Goal: Transaction & Acquisition: Download file/media

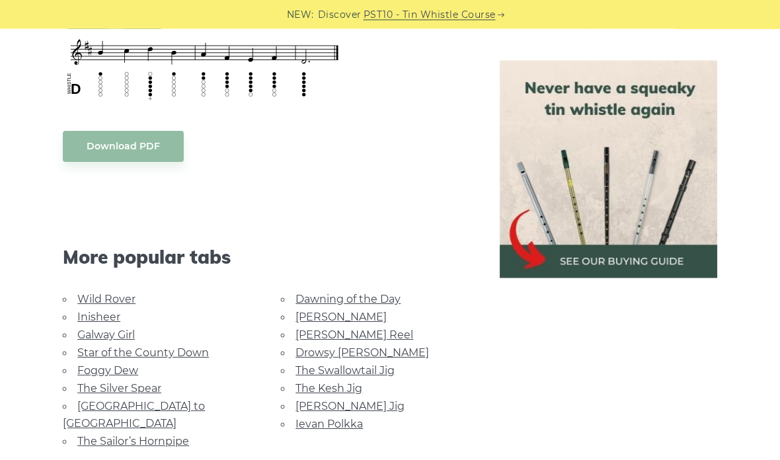
scroll to position [650, 0]
click at [112, 298] on link "Wild Rover" at bounding box center [106, 299] width 58 height 13
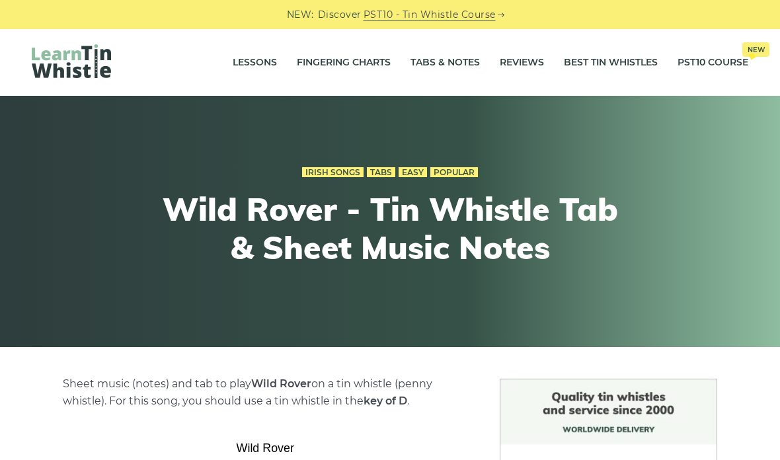
click at [449, 58] on link "Tabs & Notes" at bounding box center [444, 62] width 69 height 33
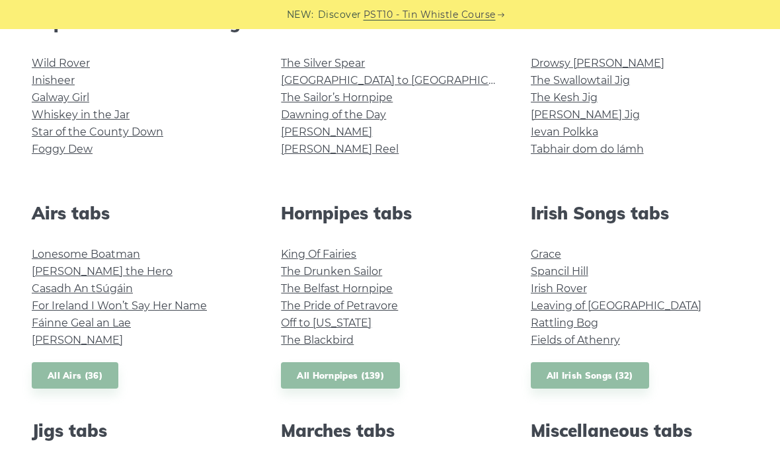
scroll to position [387, 0]
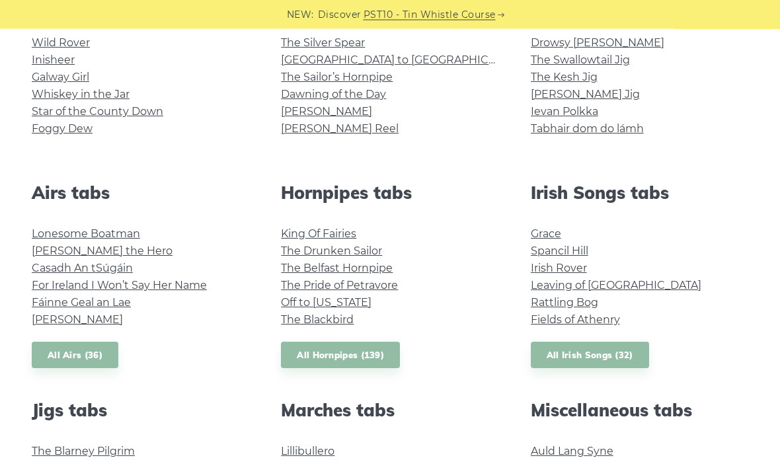
click at [126, 239] on link "Lonesome Boatman" at bounding box center [86, 234] width 108 height 13
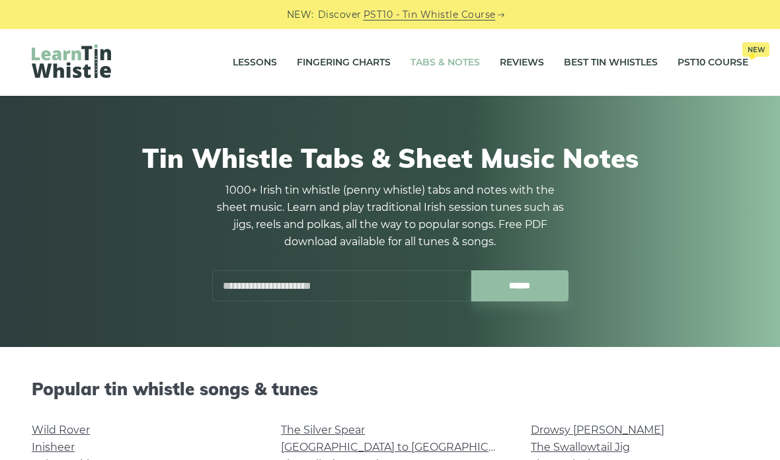
scroll to position [440, 0]
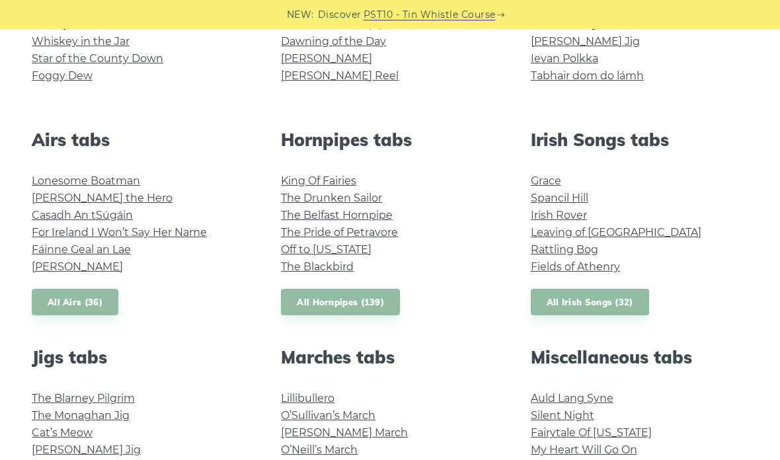
click at [105, 199] on link "Hector the Hero" at bounding box center [102, 198] width 141 height 13
click at [117, 211] on link "Casadh An tSúgáin" at bounding box center [82, 215] width 101 height 13
click at [184, 233] on link "For Ireland I Won’t Say Her Name" at bounding box center [119, 232] width 175 height 13
click at [122, 247] on link "Fáinne Geal an Lae" at bounding box center [81, 249] width 99 height 13
click at [95, 266] on link "Planxty Davis" at bounding box center [77, 266] width 91 height 13
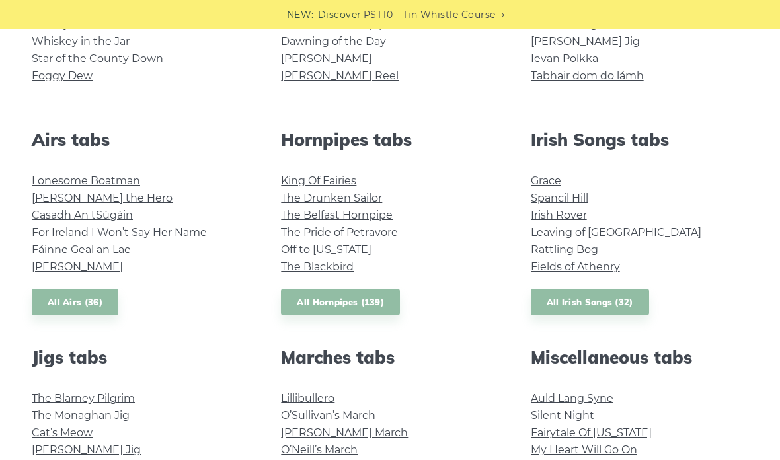
click at [346, 175] on link "King Of Fairies" at bounding box center [318, 180] width 75 height 13
click at [381, 217] on link "The Belfast Hornpipe" at bounding box center [337, 215] width 112 height 13
click at [388, 234] on link "The Pride of Petravore" at bounding box center [339, 232] width 117 height 13
click at [344, 272] on link "The Blackbird" at bounding box center [317, 266] width 73 height 13
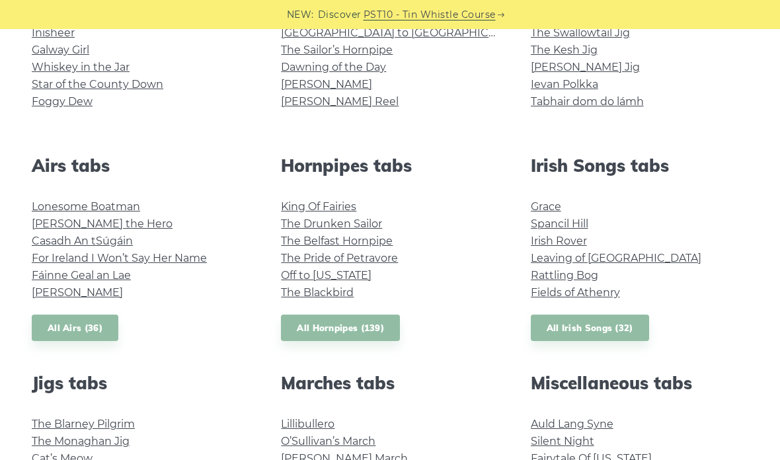
click at [559, 200] on link "Grace" at bounding box center [546, 206] width 30 height 13
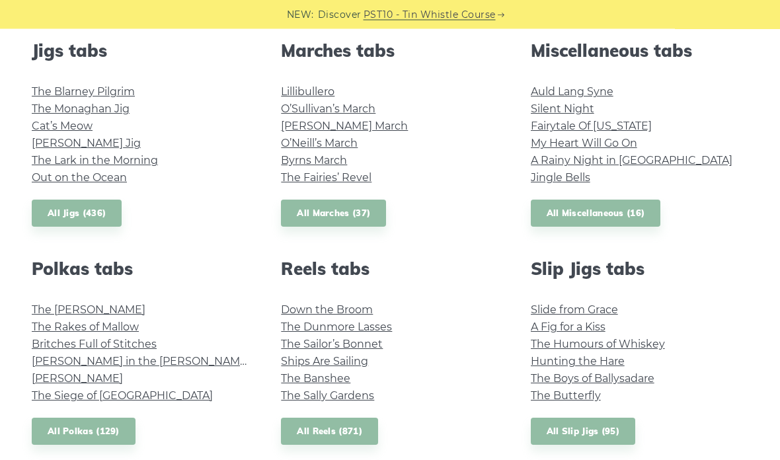
scroll to position [745, 0]
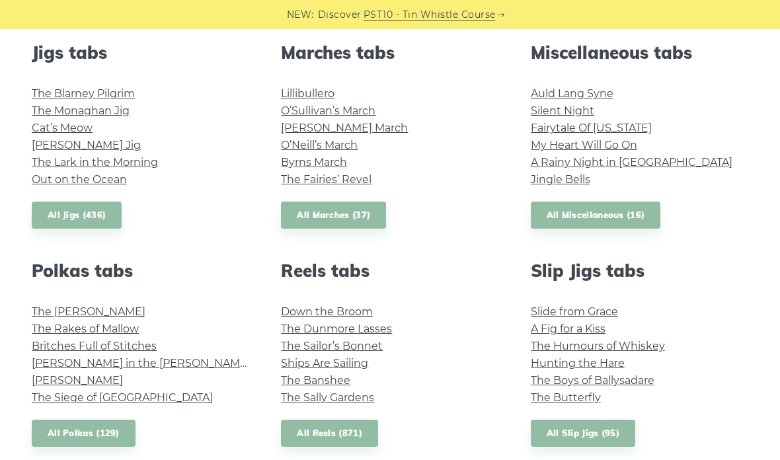
click at [115, 83] on div "Jigs tabs The Blarney Pilgrim The Monaghan Jig Cat’s Meow Fraher’s Jig The Lark…" at bounding box center [140, 135] width 249 height 186
click at [118, 93] on link "The Blarney Pilgrim" at bounding box center [83, 93] width 103 height 13
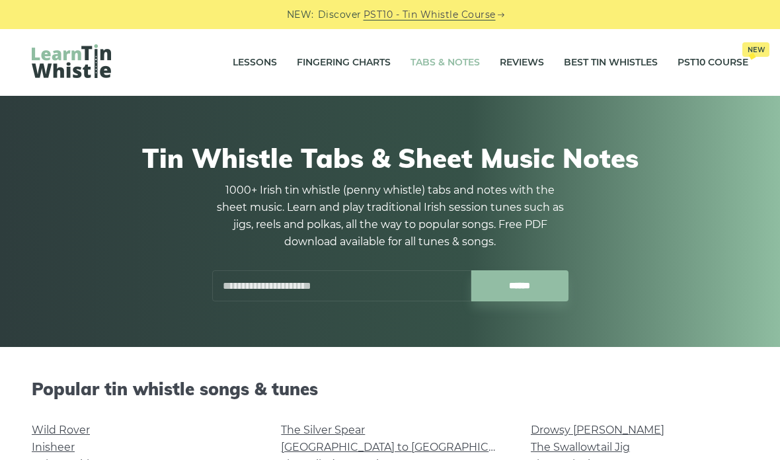
scroll to position [798, 0]
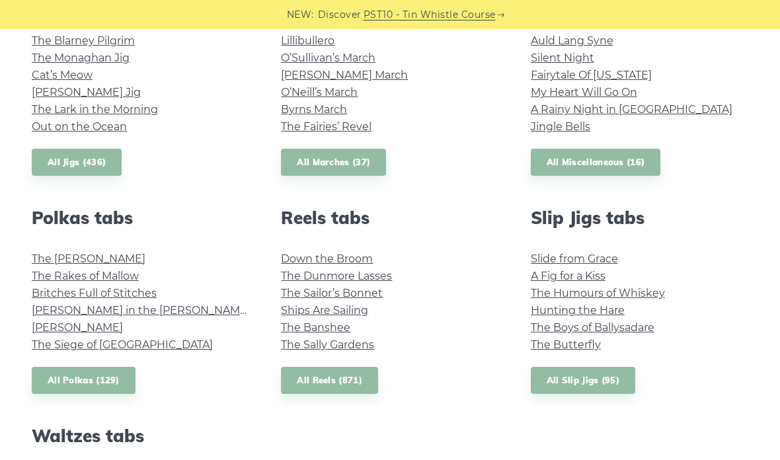
click at [389, 272] on link "The Dunmore Lasses" at bounding box center [336, 276] width 111 height 13
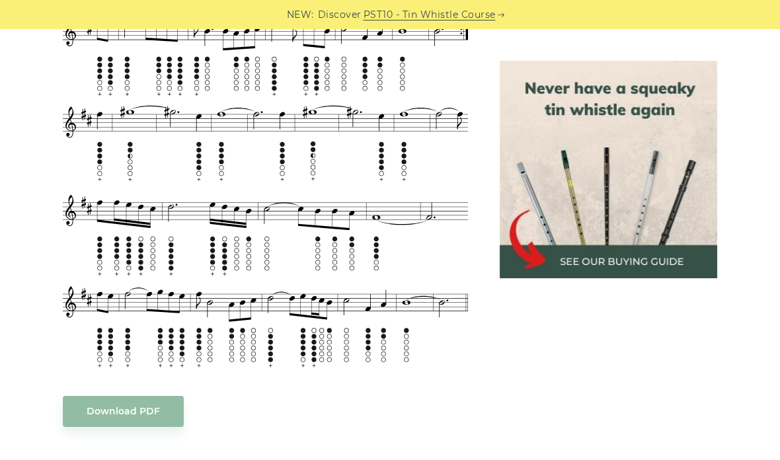
scroll to position [603, 0]
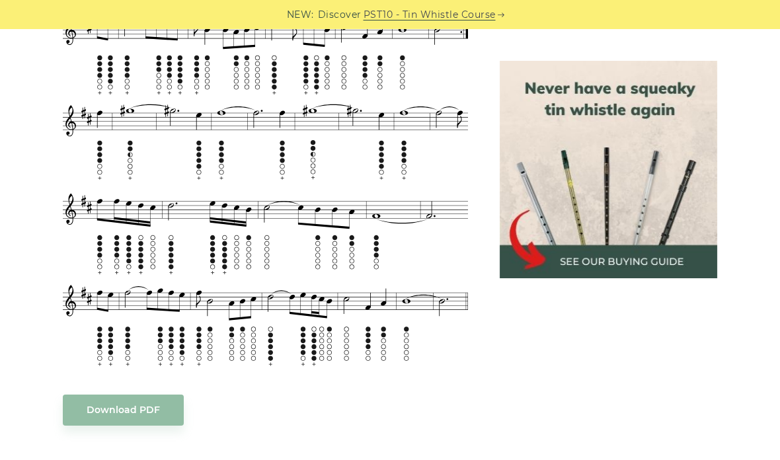
click at [140, 395] on link "Download PDF" at bounding box center [123, 410] width 121 height 31
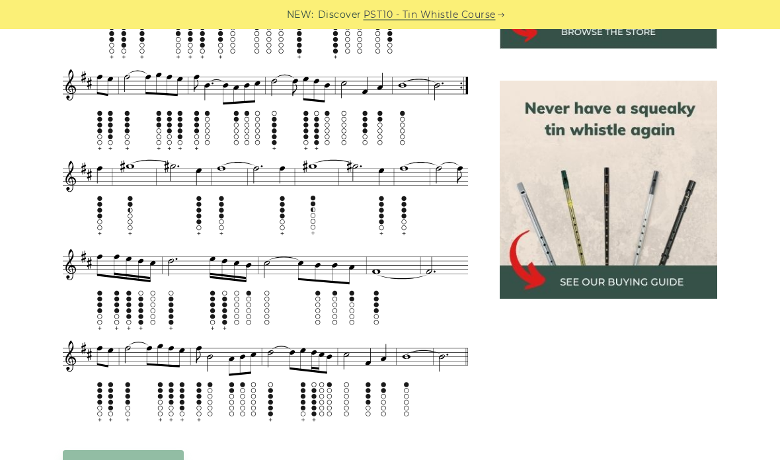
scroll to position [517, 0]
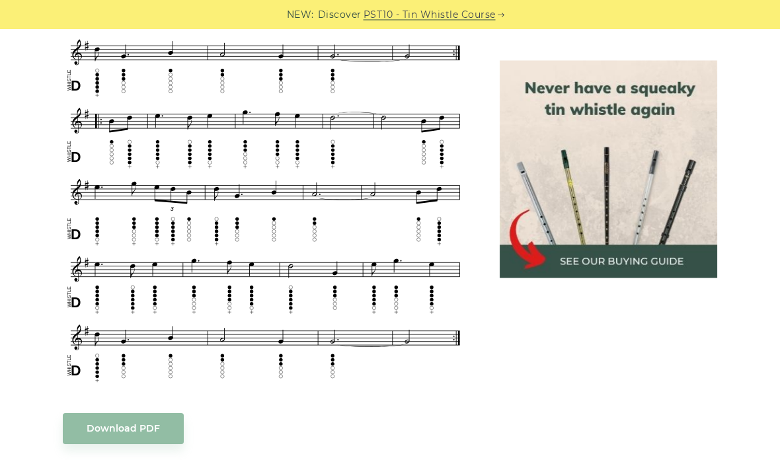
scroll to position [670, 0]
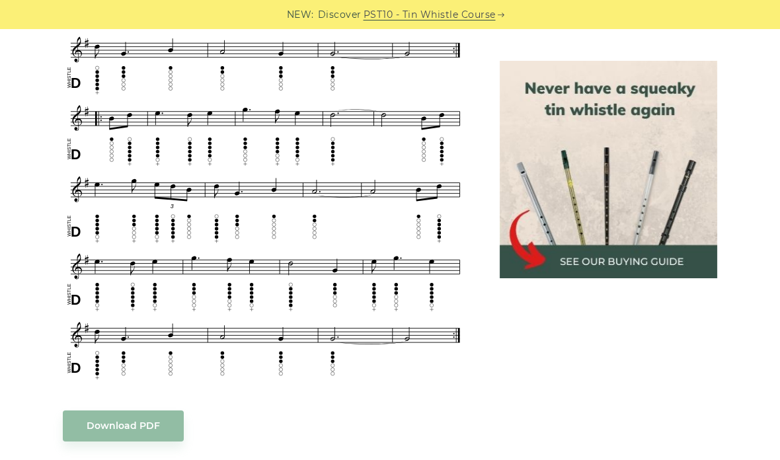
click at [156, 410] on link "Download PDF" at bounding box center [123, 425] width 121 height 31
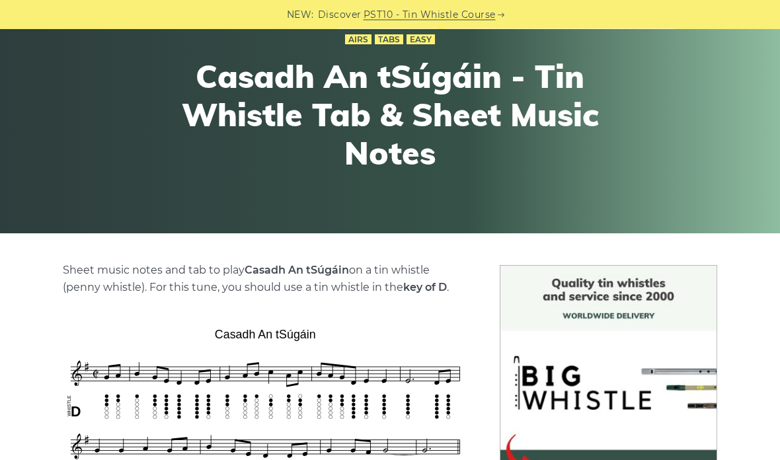
scroll to position [69, 0]
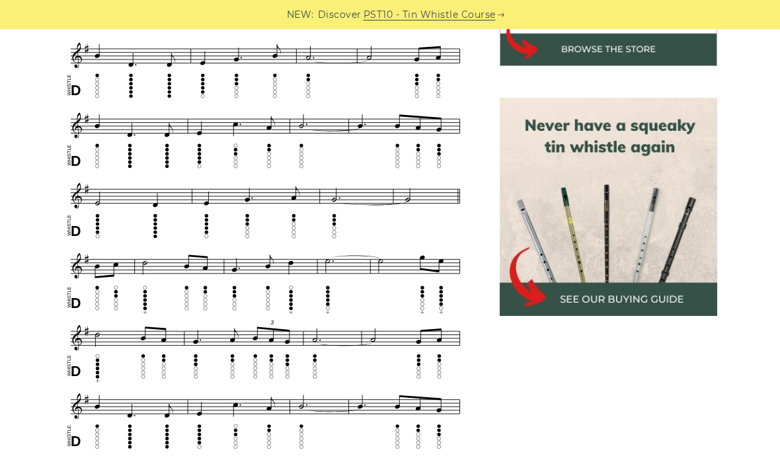
scroll to position [522, 0]
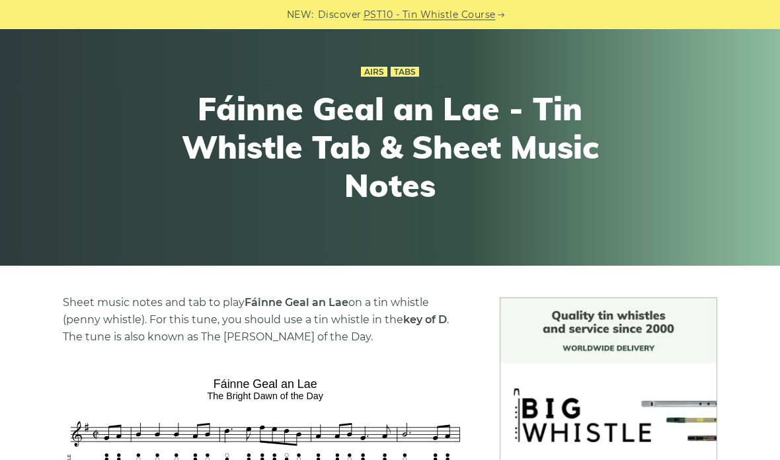
scroll to position [70, 0]
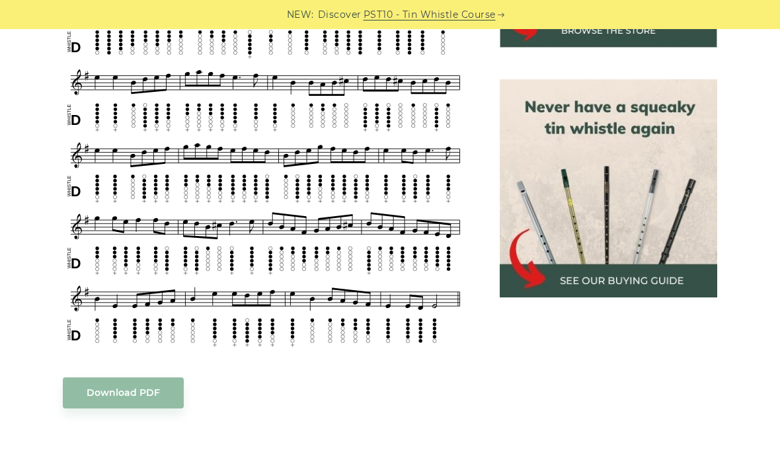
scroll to position [547, 0]
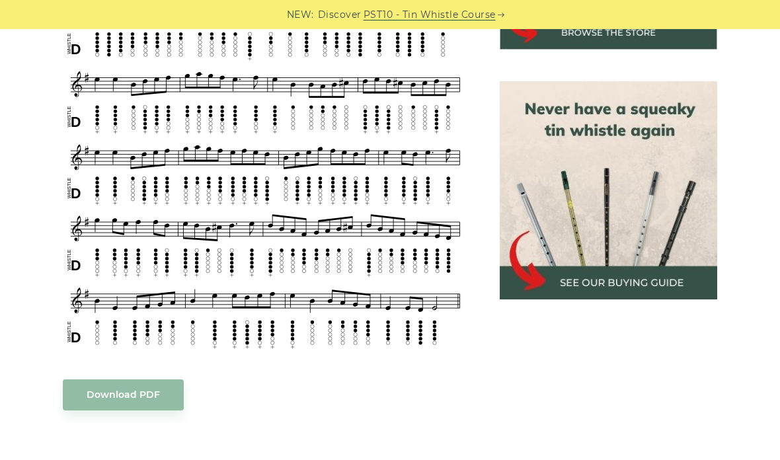
click at [148, 393] on link "Download PDF" at bounding box center [123, 394] width 121 height 31
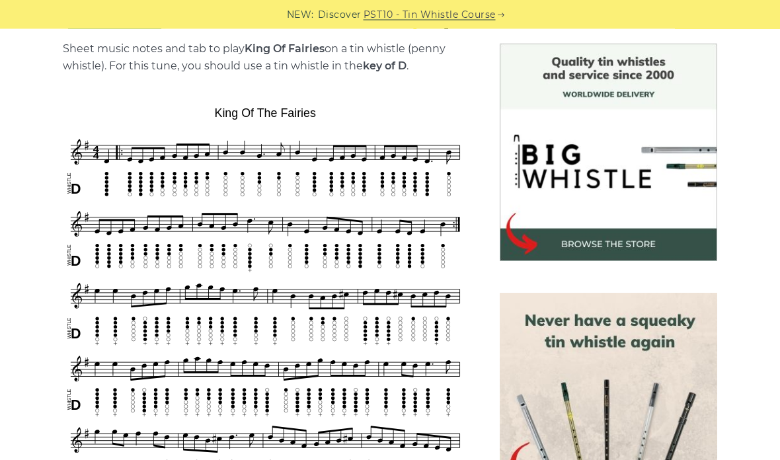
scroll to position [306, 0]
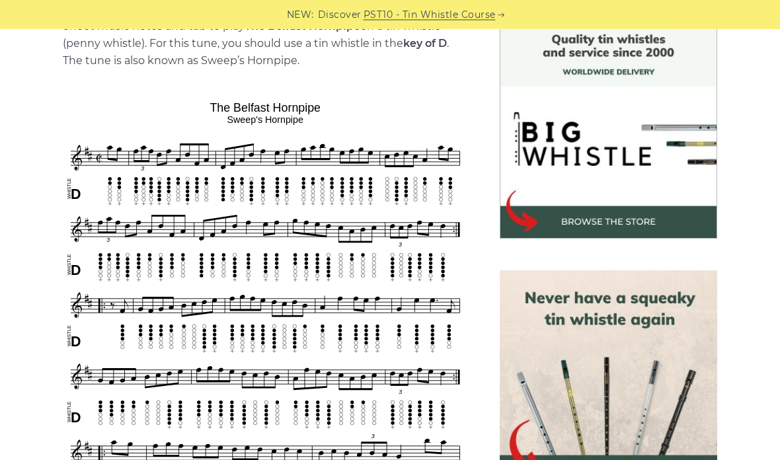
scroll to position [292, 0]
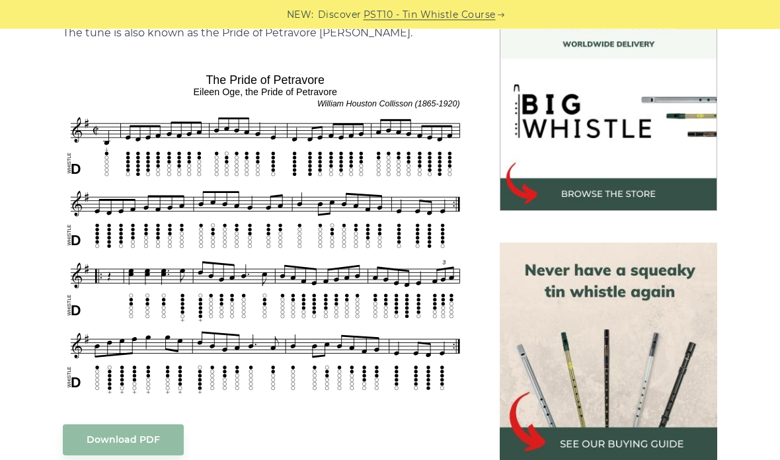
scroll to position [373, 0]
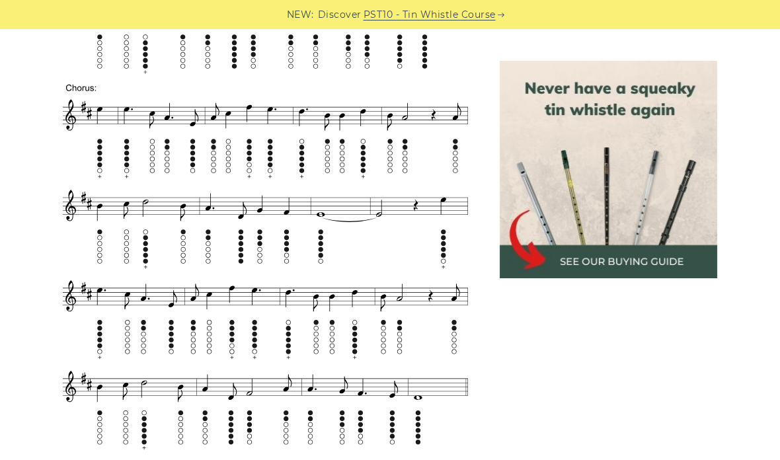
scroll to position [772, 0]
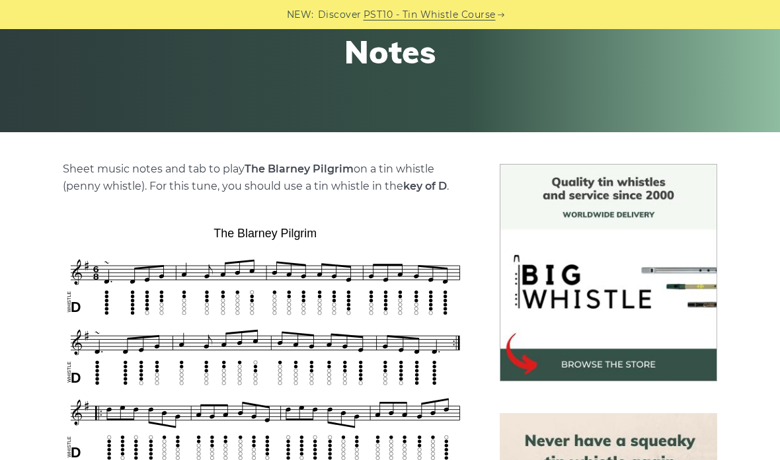
scroll to position [38, 0]
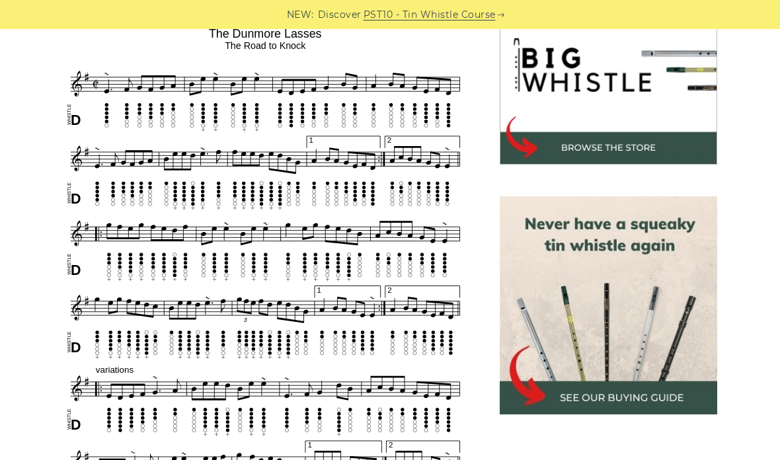
scroll to position [431, 0]
